Goal: Information Seeking & Learning: Learn about a topic

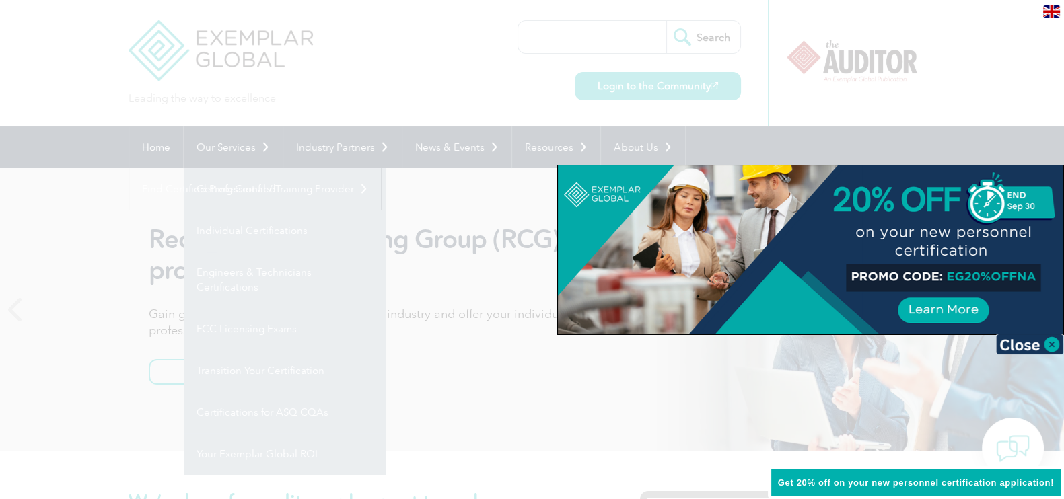
click at [241, 150] on div at bounding box center [532, 249] width 1064 height 499
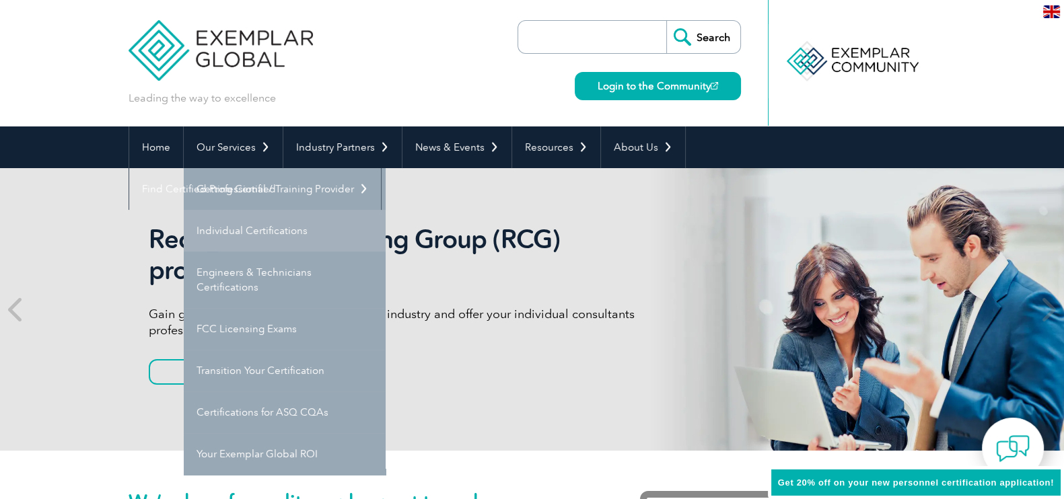
click at [277, 237] on link "Individual Certifications" at bounding box center [285, 231] width 202 height 42
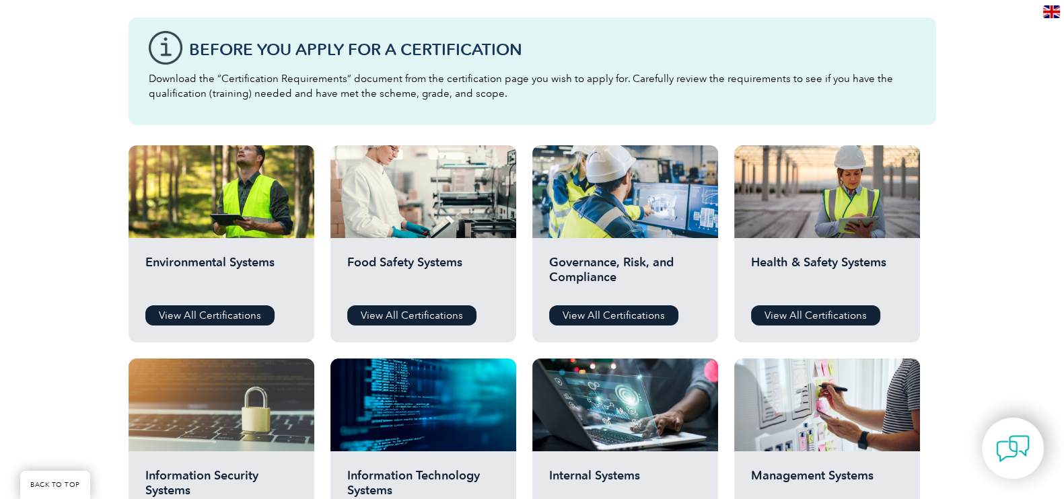
scroll to position [393, 0]
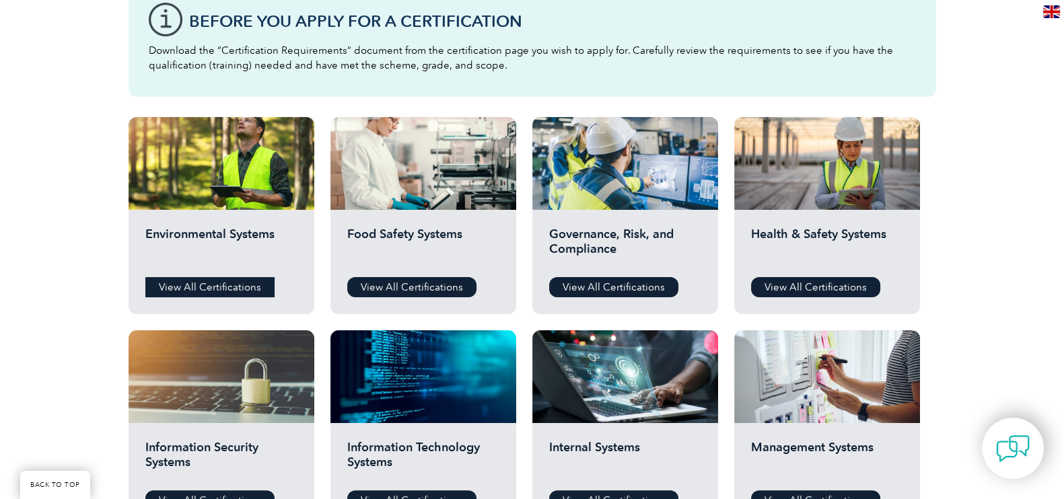
click at [229, 289] on link "View All Certifications" at bounding box center [209, 287] width 129 height 20
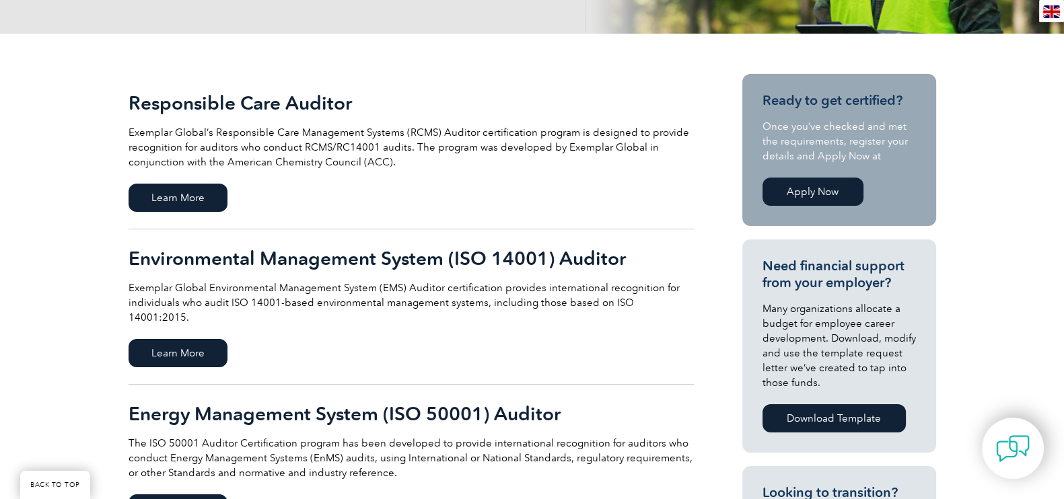
scroll to position [311, 0]
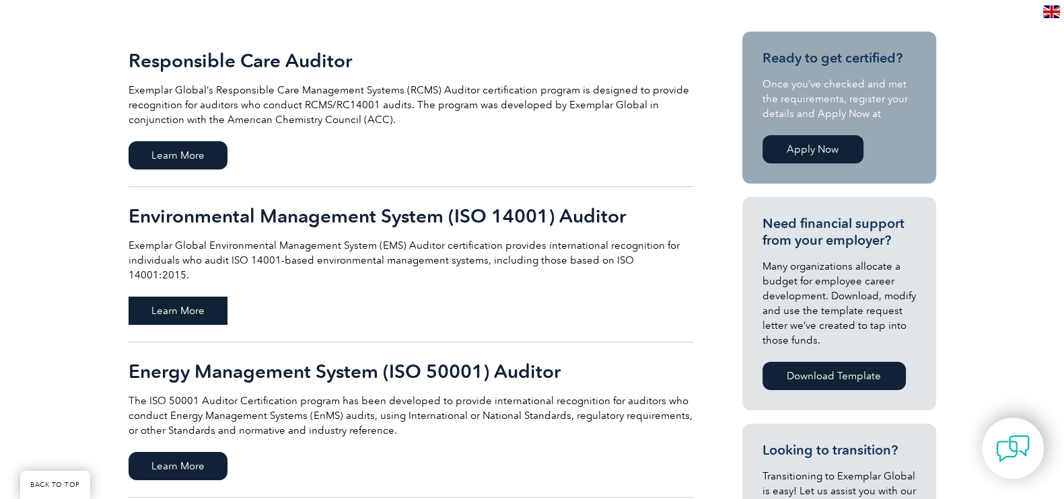
click at [168, 297] on span "Learn More" at bounding box center [178, 311] width 99 height 28
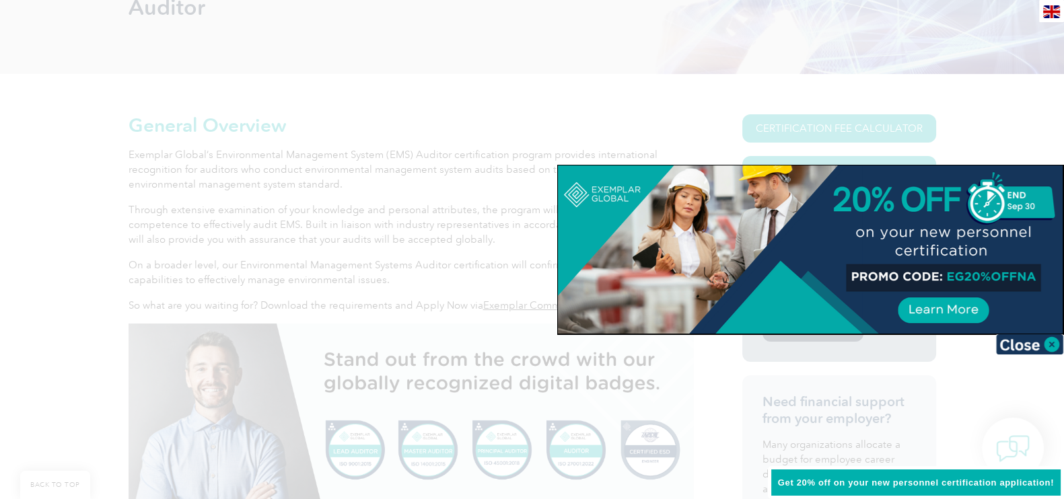
scroll to position [219, 0]
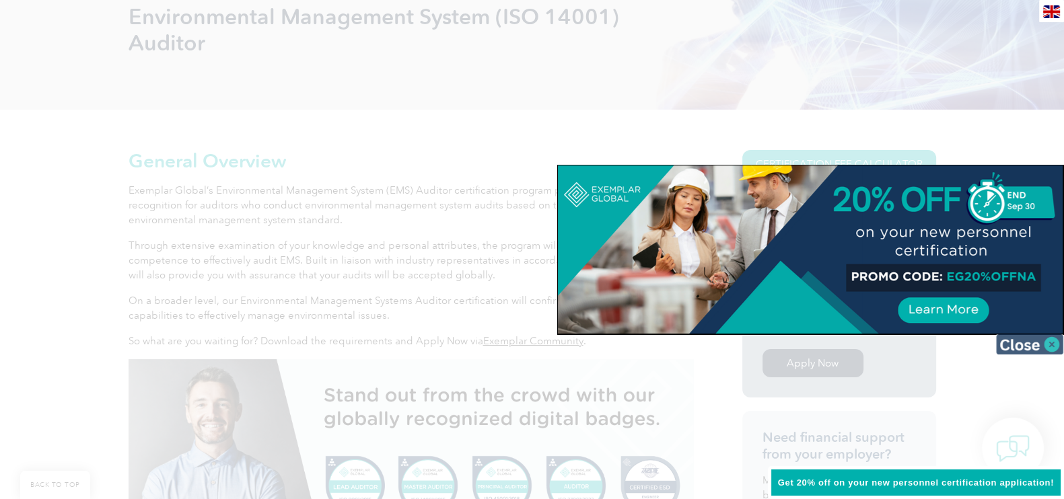
click at [1023, 339] on img at bounding box center [1029, 344] width 67 height 20
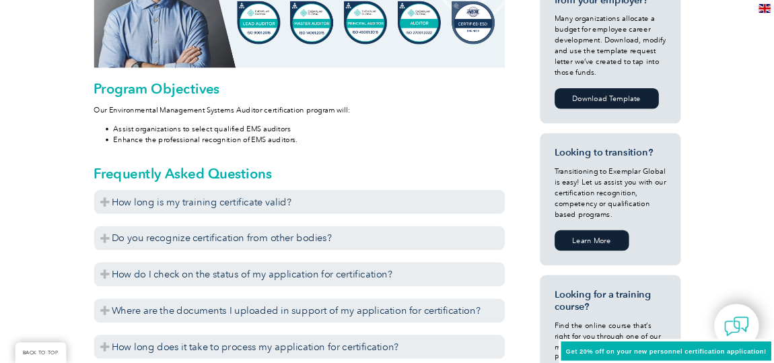
scroll to position [744, 0]
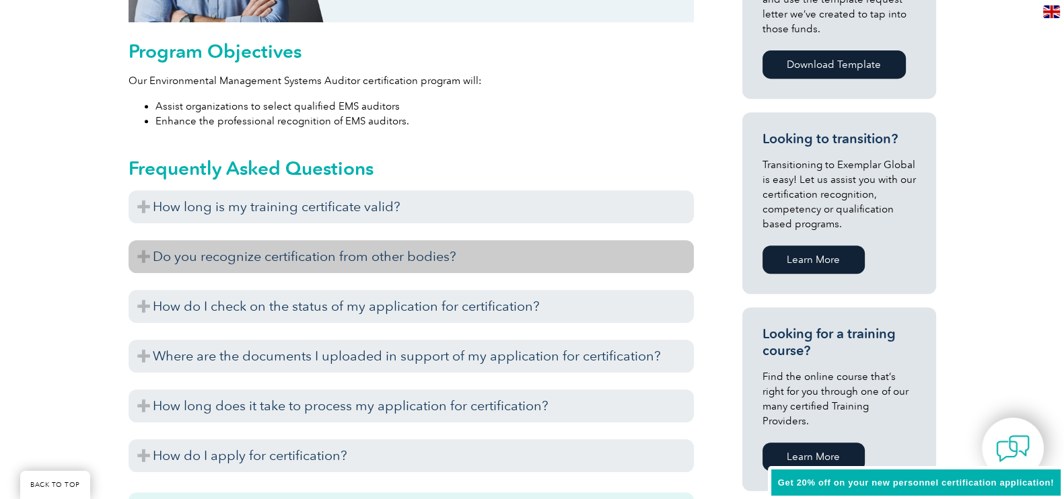
click at [145, 257] on h3 "Do you recognize certification from other bodies?" at bounding box center [411, 256] width 565 height 33
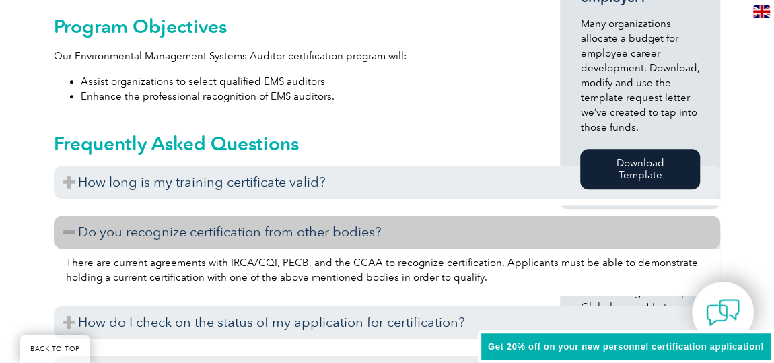
drag, startPoint x: 1049, startPoint y: 9, endPoint x: 518, endPoint y: 52, distance: 532.7
click at [518, 52] on p "Our Environmental Management Systems Auditor certification program will:" at bounding box center [287, 55] width 466 height 15
click at [520, 124] on div "Frequently Asked Questions How long is my training certificate valid? Exemplar …" at bounding box center [387, 304] width 666 height 380
